Goal: Book appointment/travel/reservation

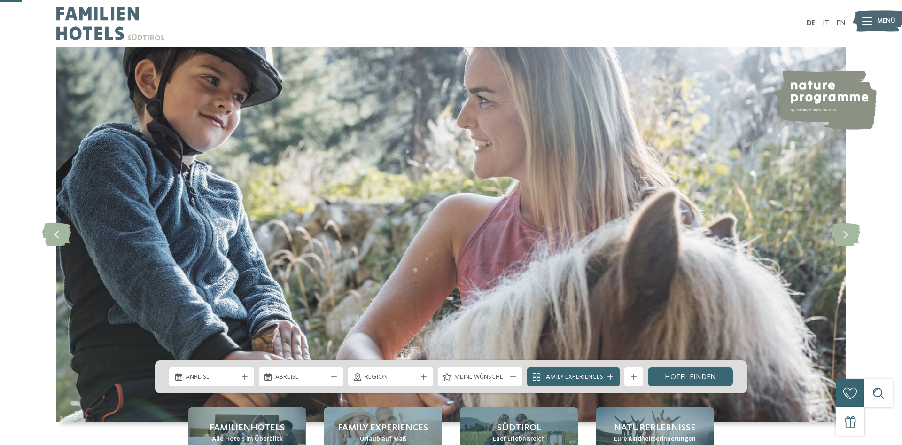
scroll to position [96, 0]
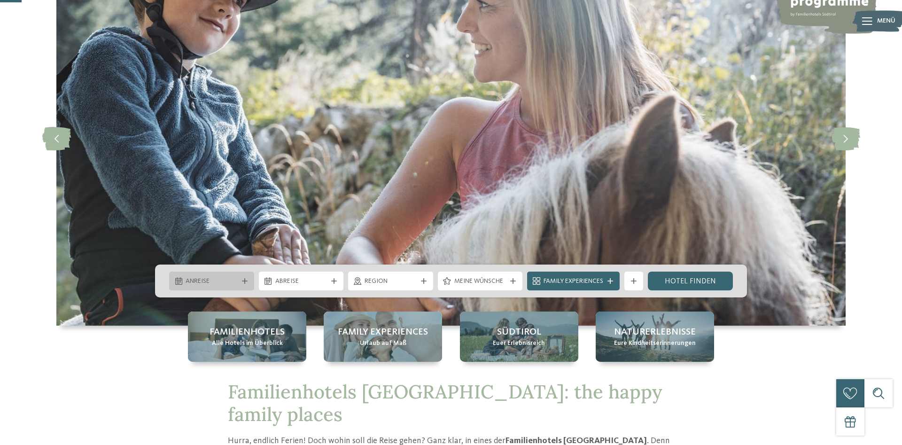
click at [189, 276] on div "Anreise" at bounding box center [211, 281] width 57 height 10
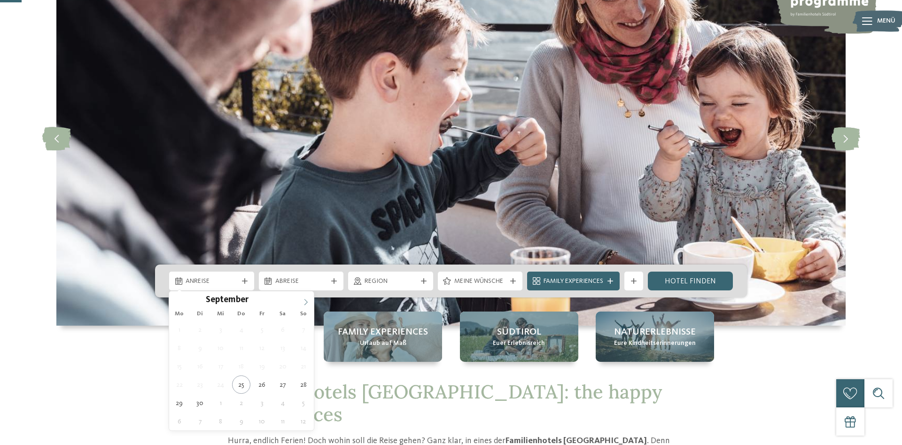
click at [306, 299] on icon at bounding box center [306, 302] width 7 height 7
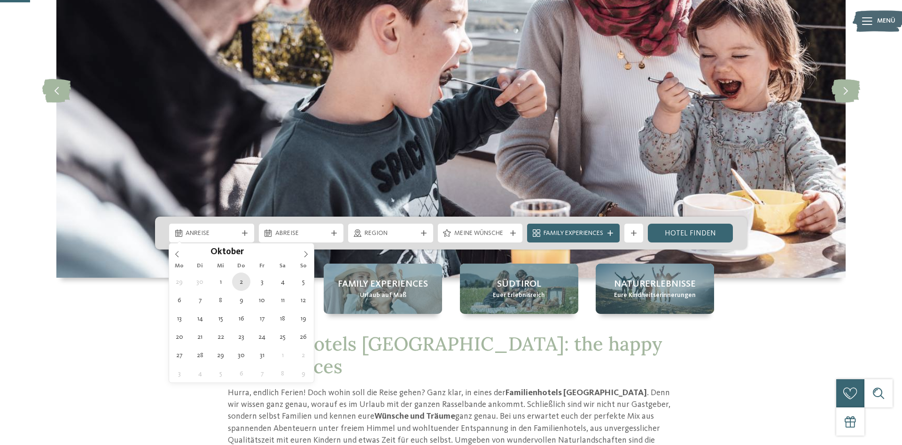
type div "02.10.2025"
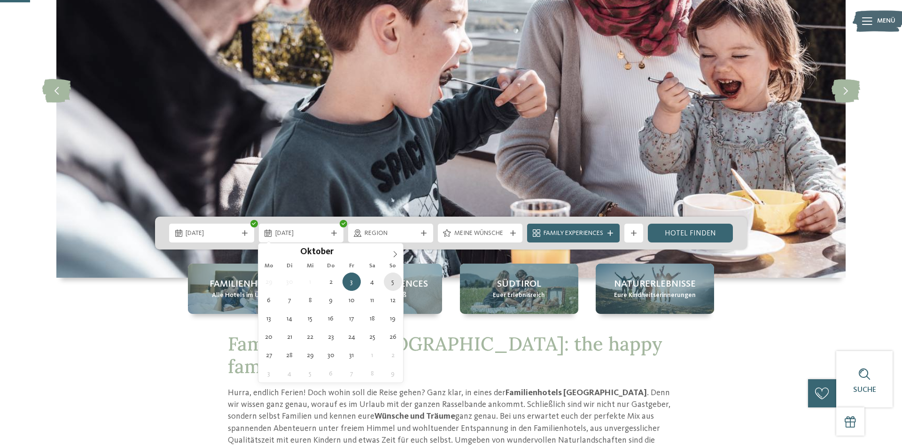
type div "05.10.2025"
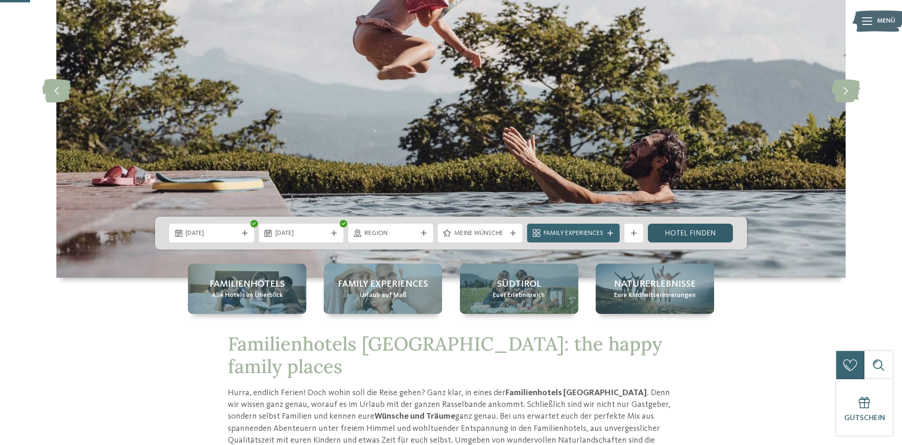
click at [694, 232] on link "Hotel finden" at bounding box center [690, 233] width 85 height 19
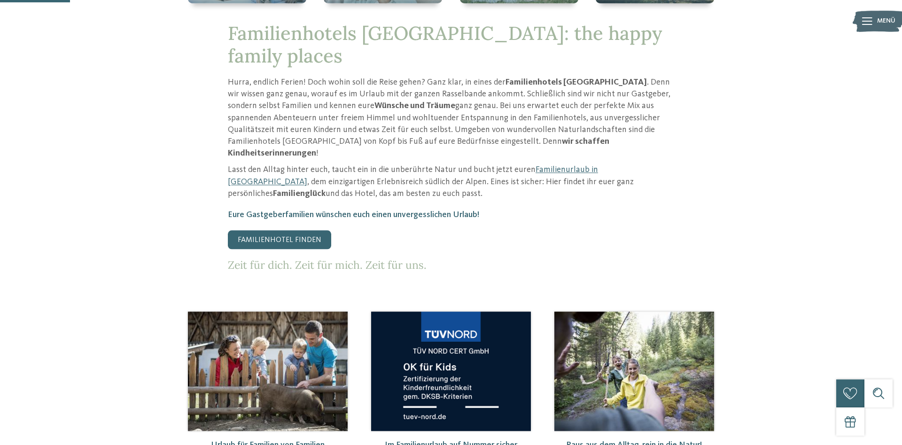
scroll to position [575, 0]
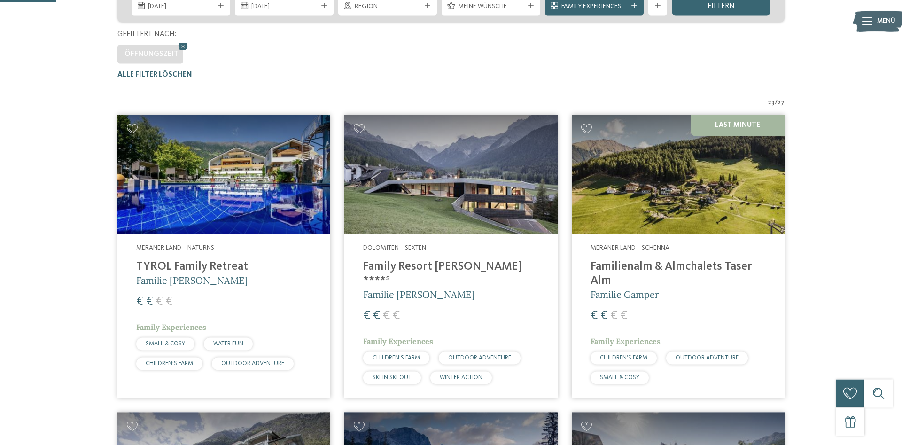
scroll to position [164, 0]
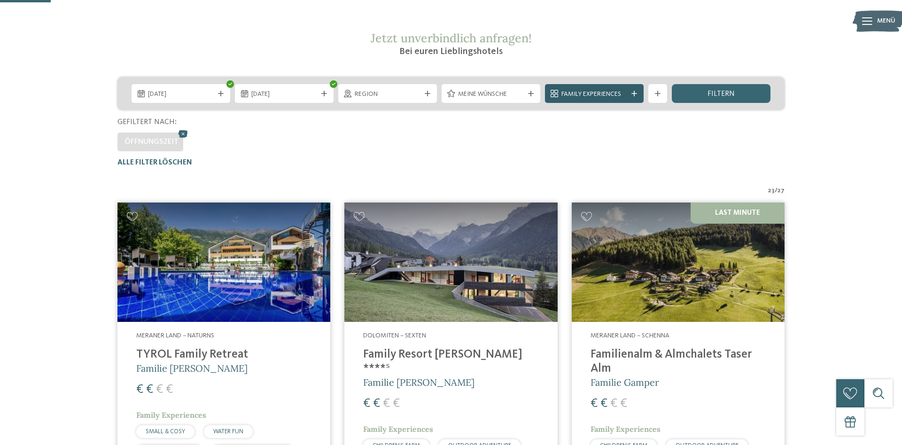
click at [636, 97] on div "Family Experiences" at bounding box center [594, 93] width 99 height 19
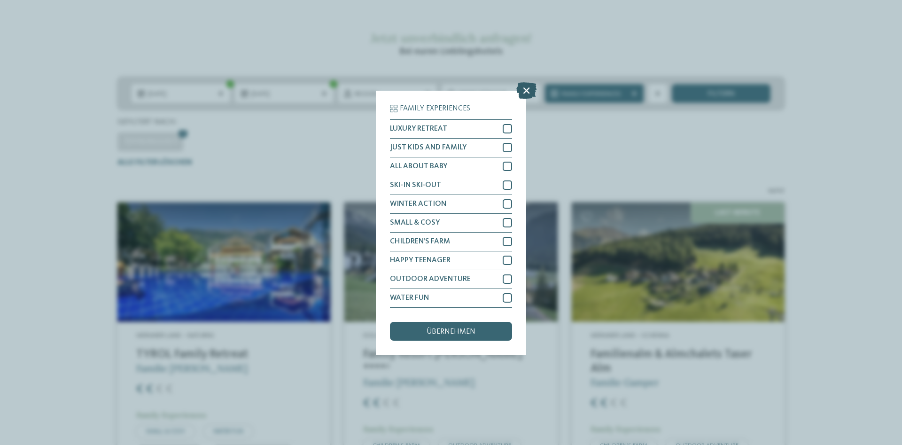
click at [525, 95] on icon at bounding box center [526, 90] width 20 height 16
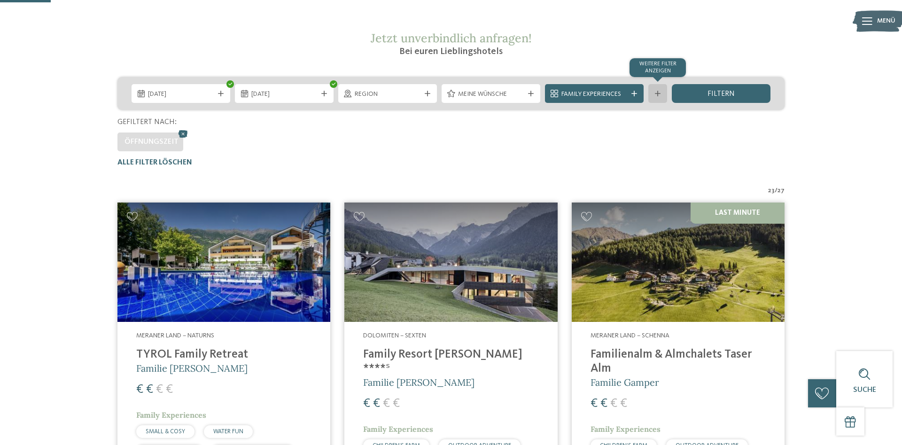
click at [662, 92] on div at bounding box center [657, 94] width 9 height 6
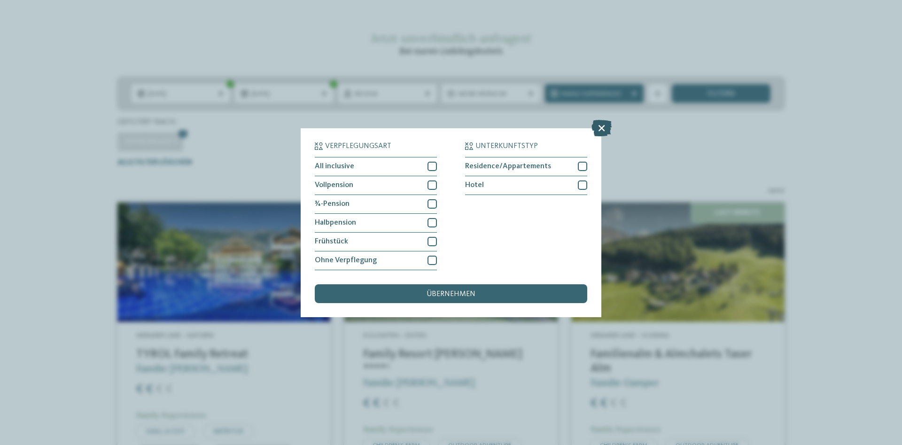
click at [600, 124] on icon at bounding box center [601, 127] width 20 height 16
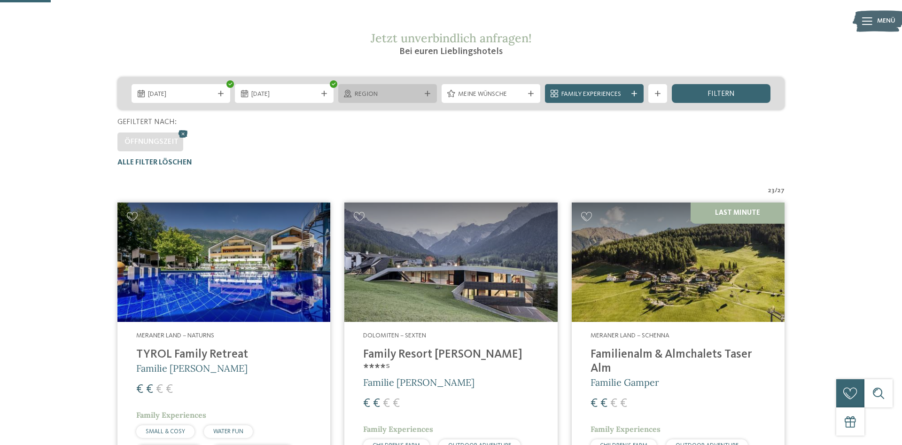
click at [427, 93] on icon at bounding box center [428, 94] width 6 height 6
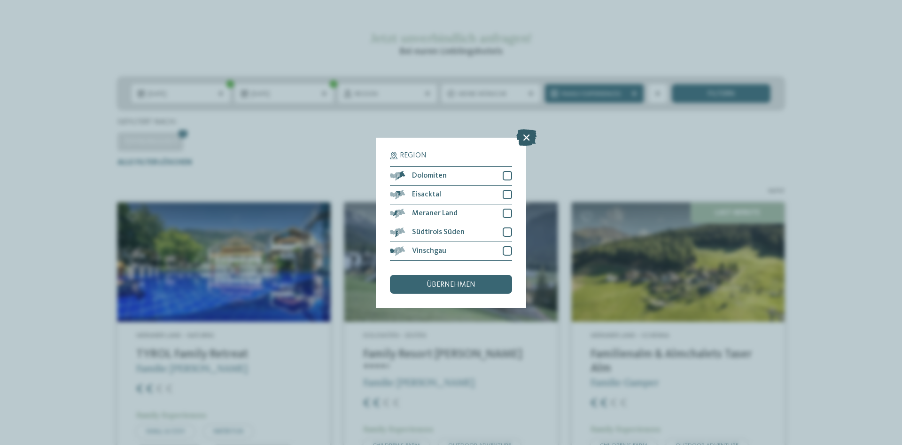
click at [527, 136] on icon at bounding box center [526, 137] width 20 height 16
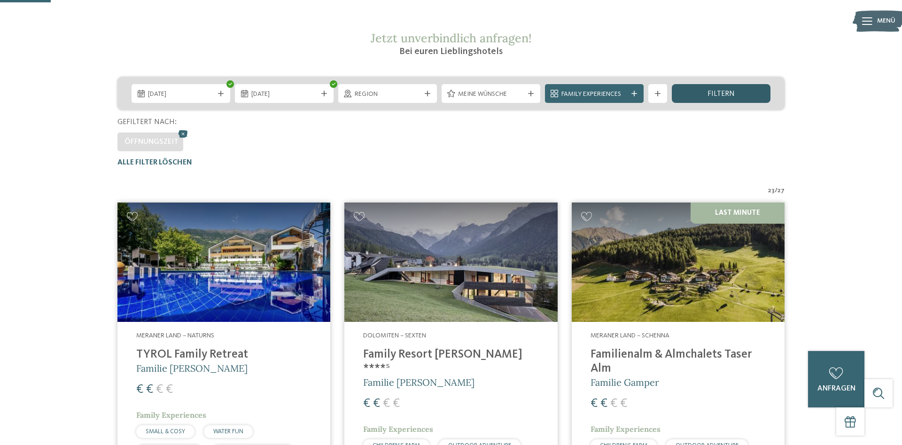
click at [720, 95] on span "filtern" at bounding box center [720, 94] width 27 height 8
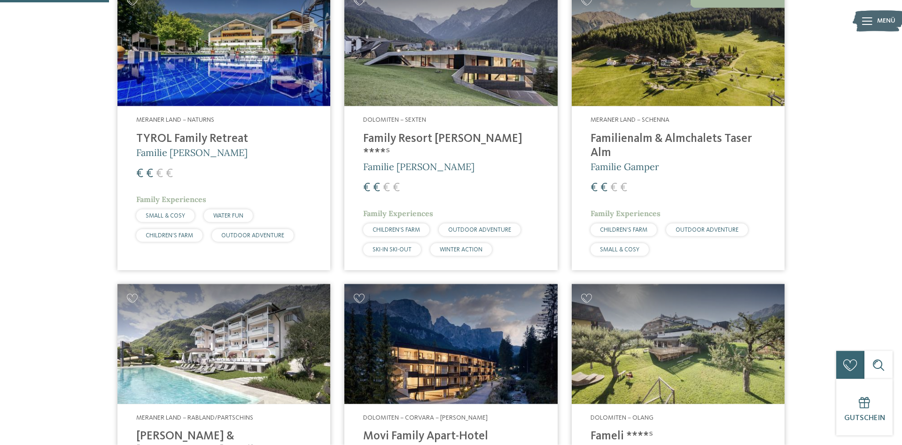
scroll to position [260, 0]
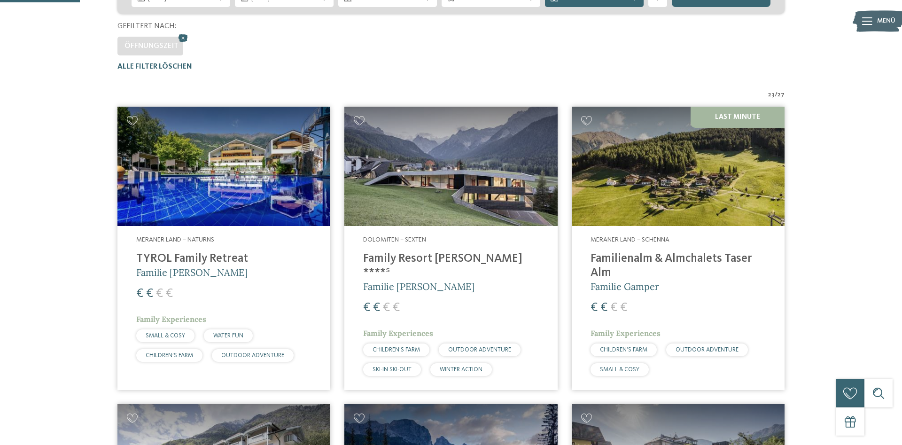
click at [681, 180] on img at bounding box center [678, 167] width 213 height 120
click at [694, 202] on img at bounding box center [678, 167] width 213 height 120
